Goal: Transaction & Acquisition: Purchase product/service

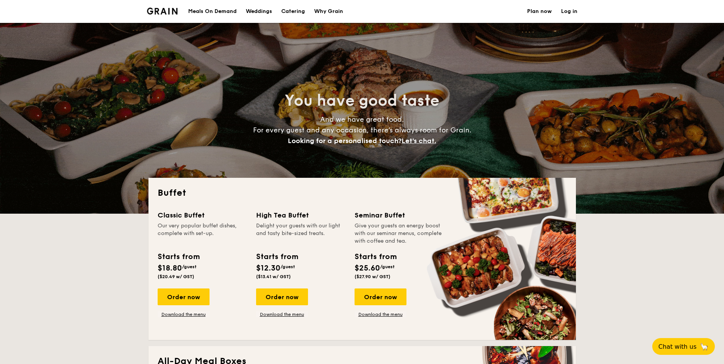
select select
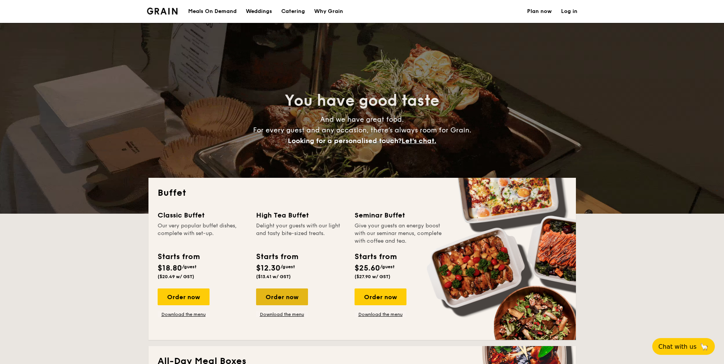
click at [272, 296] on div "Order now" at bounding box center [282, 296] width 52 height 17
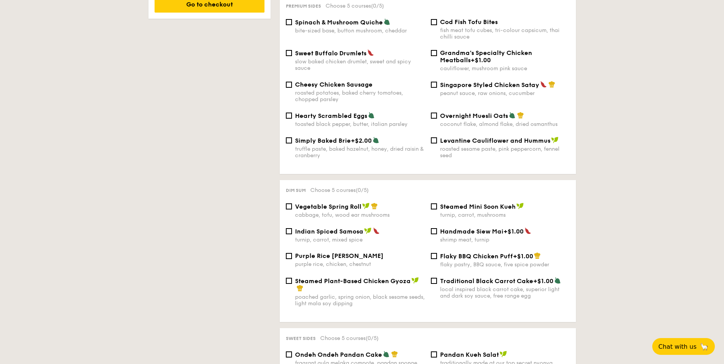
scroll to position [534, 0]
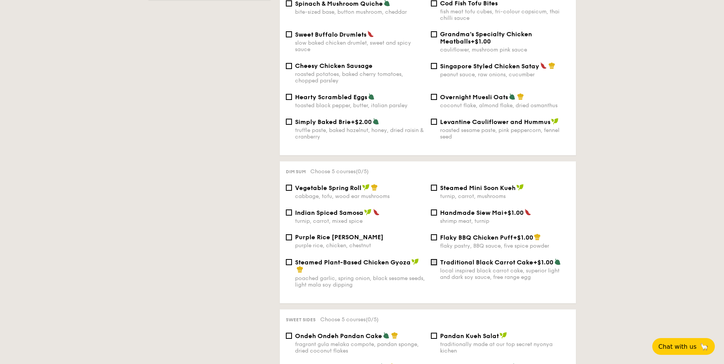
click at [434, 259] on input "Traditional Black Carrot Cake +$1.00 local inspired black carrot cake, superior…" at bounding box center [434, 262] width 6 height 6
checkbox input "true"
click at [293, 258] on div "Steamed Plant-Based Chicken Gyoza poached garlic, spring onion, black sesame se…" at bounding box center [355, 273] width 145 height 30
click at [288, 259] on input "Steamed Plant-Based Chicken Gyoza poached garlic, spring onion, black sesame se…" at bounding box center [289, 262] width 6 height 6
checkbox input "true"
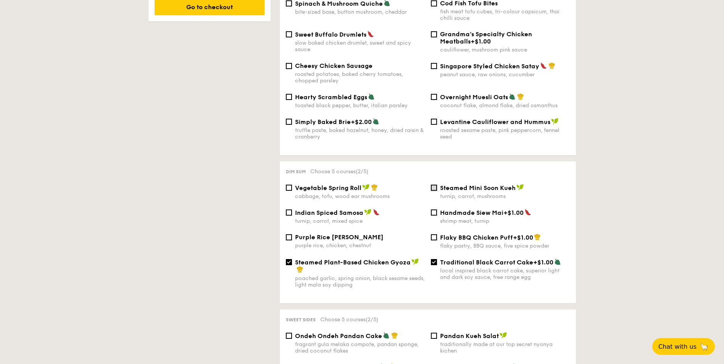
click at [435, 185] on input "Steamed Mini Soon Kueh turnip, carrot, mushrooms" at bounding box center [434, 188] width 6 height 6
checkbox input "true"
click at [286, 185] on input "Vegetable Spring Roll cabbage, tofu, wood ear mushrooms" at bounding box center [289, 188] width 6 height 6
checkbox input "true"
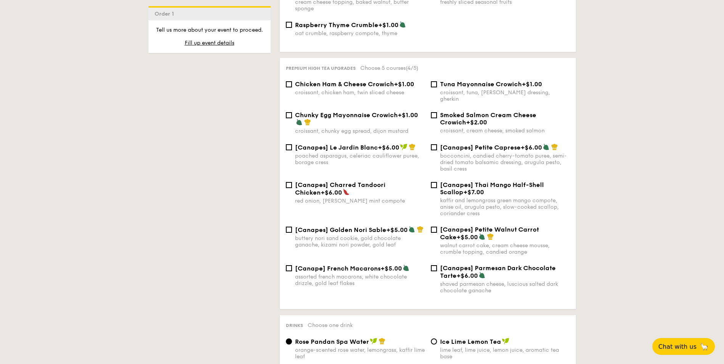
scroll to position [1183, 0]
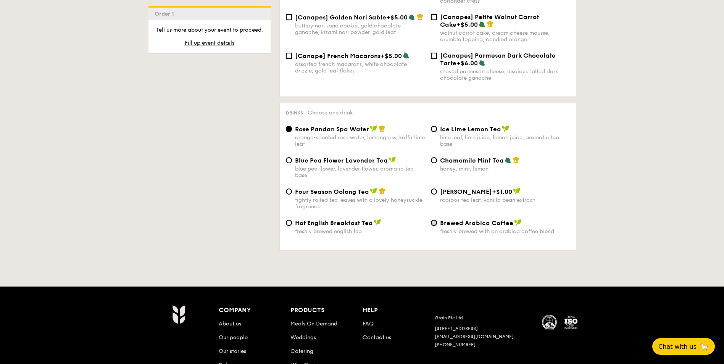
click at [432, 220] on input "Brewed Arabica Coffee freshly brewed with an arabica coffee blend" at bounding box center [434, 223] width 6 height 6
radio input "true"
click at [289, 220] on input "Hot English Breakfast Tea freshly brewed english tea" at bounding box center [289, 223] width 6 height 6
radio input "true"
click at [438, 219] on div "Brewed Arabica Coffee freshly brewed with an arabica coffee blend" at bounding box center [500, 227] width 145 height 16
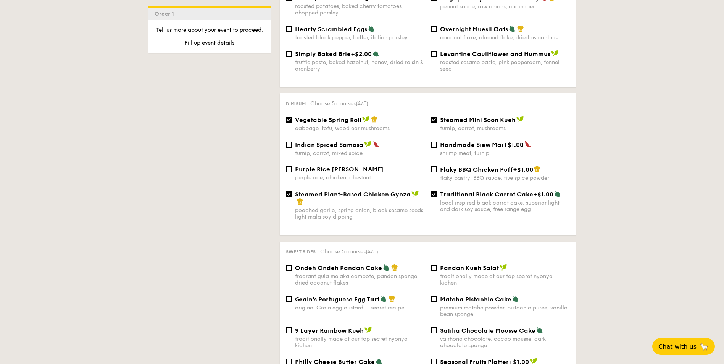
scroll to position [648, 0]
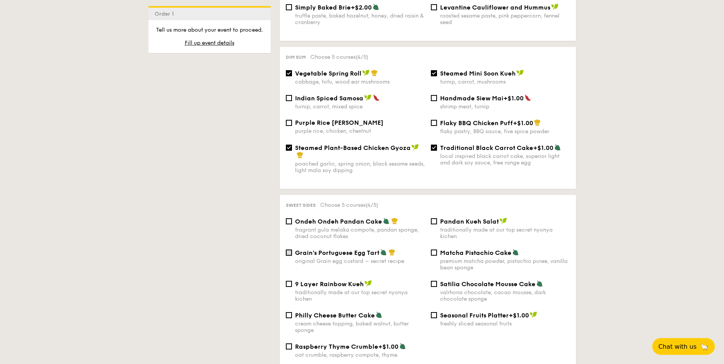
click at [289, 249] on input "Grain's Portuguese Egg Tart original Grain egg custard – secret recipe" at bounding box center [289, 252] width 6 height 6
checkbox input "true"
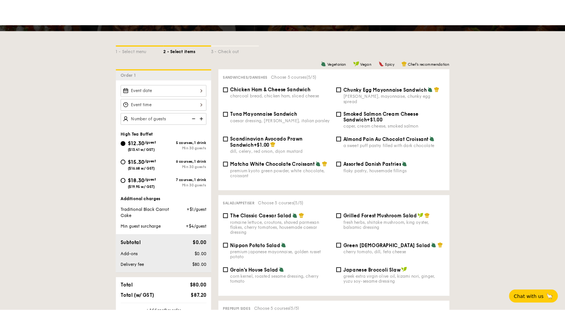
scroll to position [153, 0]
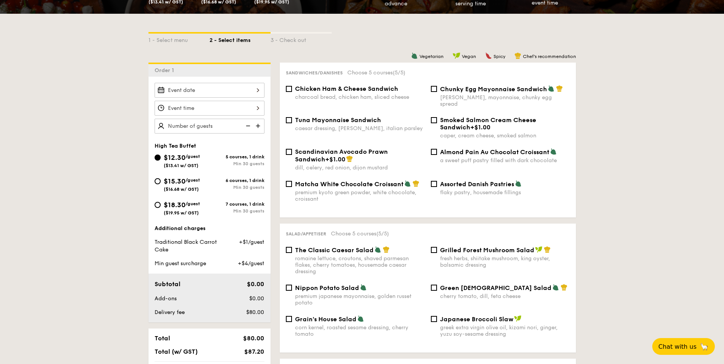
click at [258, 91] on div at bounding box center [209, 90] width 110 height 15
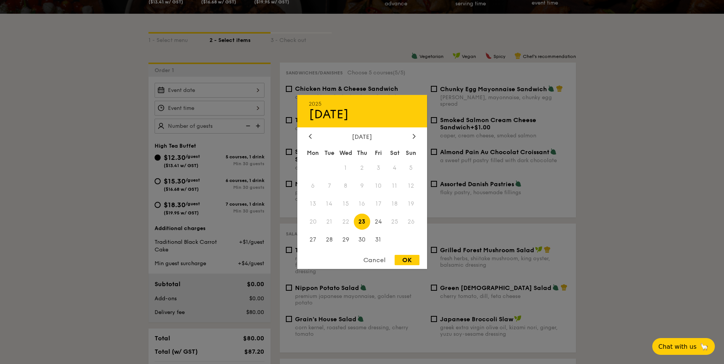
click at [372, 261] on div "Cancel" at bounding box center [374, 260] width 37 height 10
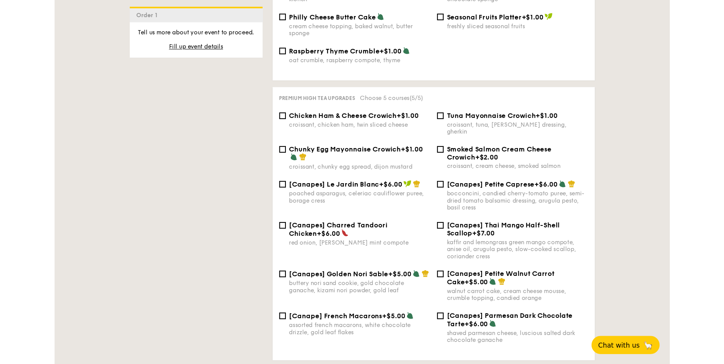
scroll to position [954, 0]
